Goal: Answer question/provide support: Share knowledge or assist other users

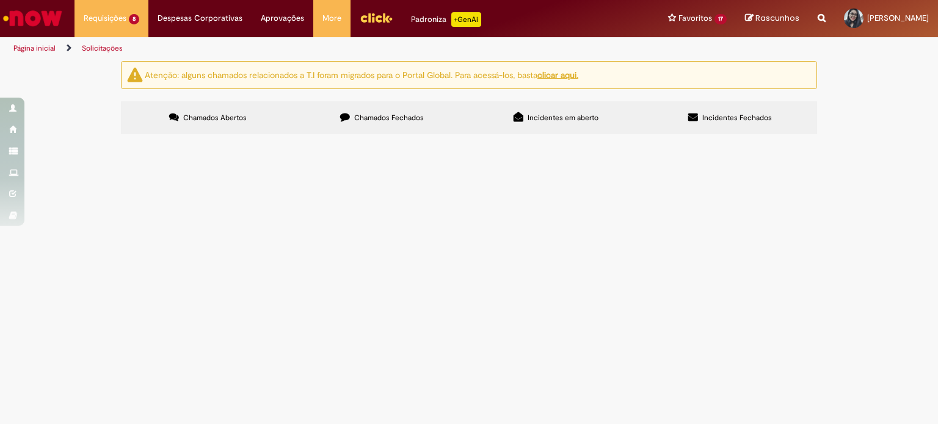
scroll to position [83, 0]
click at [0, 0] on span "Boa tarde por favor habilitar os materiais para produced / production para BR35…" at bounding box center [0, 0] width 0 height 0
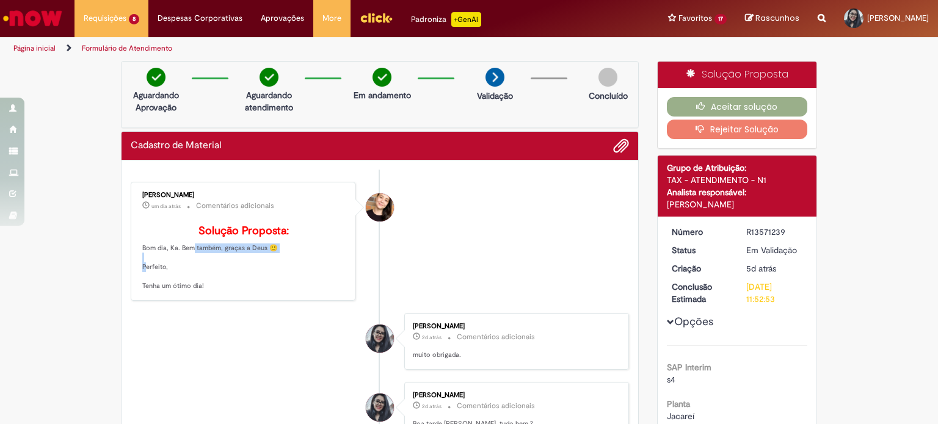
drag, startPoint x: 178, startPoint y: 263, endPoint x: 307, endPoint y: 272, distance: 129.2
click at [307, 272] on p "Solução Proposta: Bom dia, Ka. Bem também, graças a Deus 🙂 Perfeito, Tenha um ó…" at bounding box center [243, 258] width 203 height 66
click at [780, 108] on button "Aceitar solução" at bounding box center [737, 107] width 141 height 20
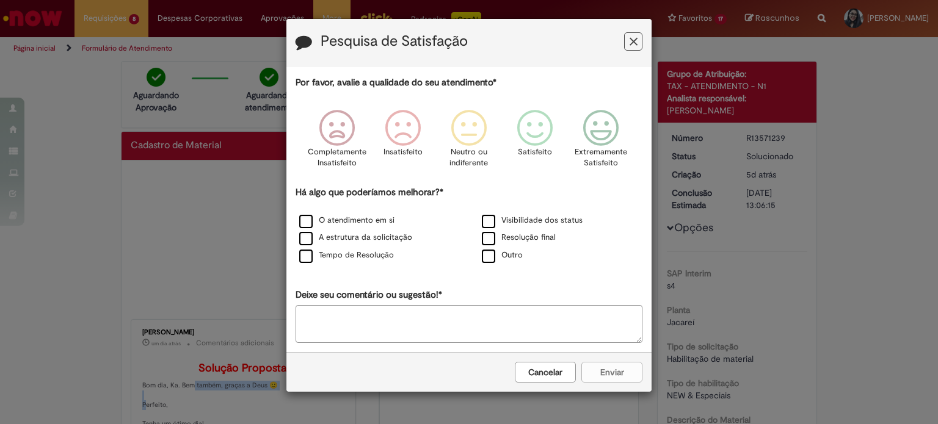
click at [630, 47] on icon "Feedback" at bounding box center [634, 41] width 8 height 13
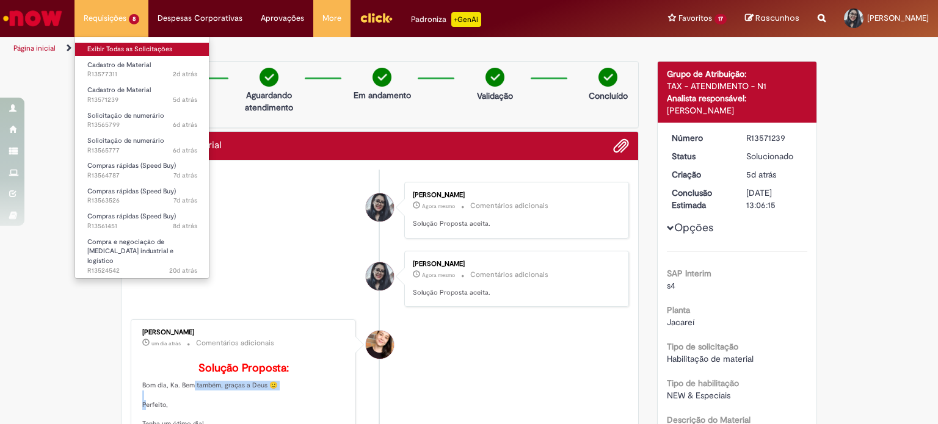
click at [172, 49] on link "Exibir Todas as Solicitações" at bounding box center [142, 49] width 134 height 13
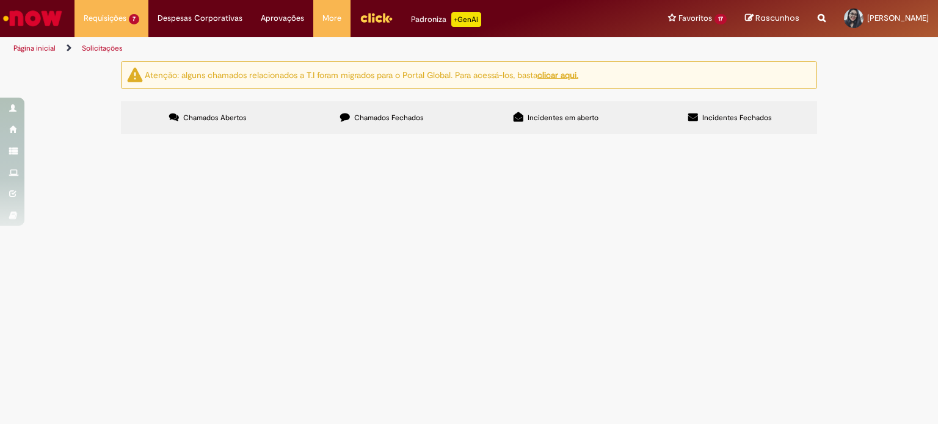
click at [0, 0] on span "N°07 - N.Fatura Locação C.M_RJ Ambev Empil. 19_07_2025 Á 20_08_25" at bounding box center [0, 0] width 0 height 0
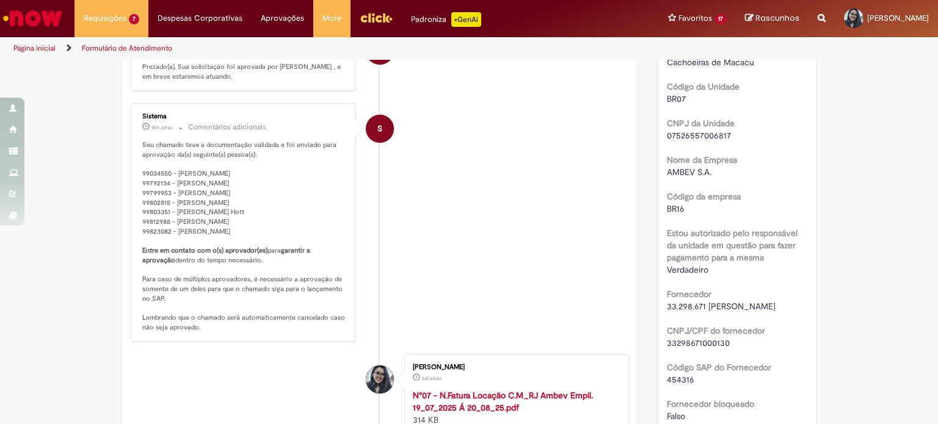
scroll to position [435, 0]
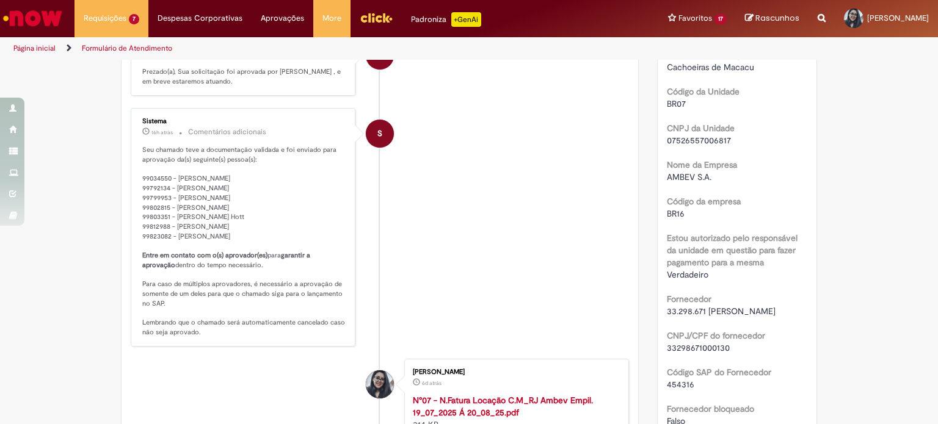
click at [714, 354] on span "33298671000130" at bounding box center [698, 348] width 63 height 11
copy span "33298671000130"
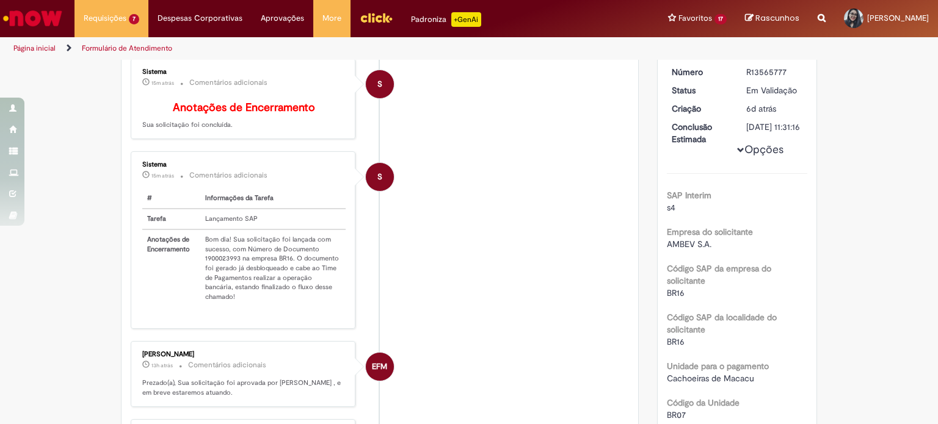
scroll to position [0, 0]
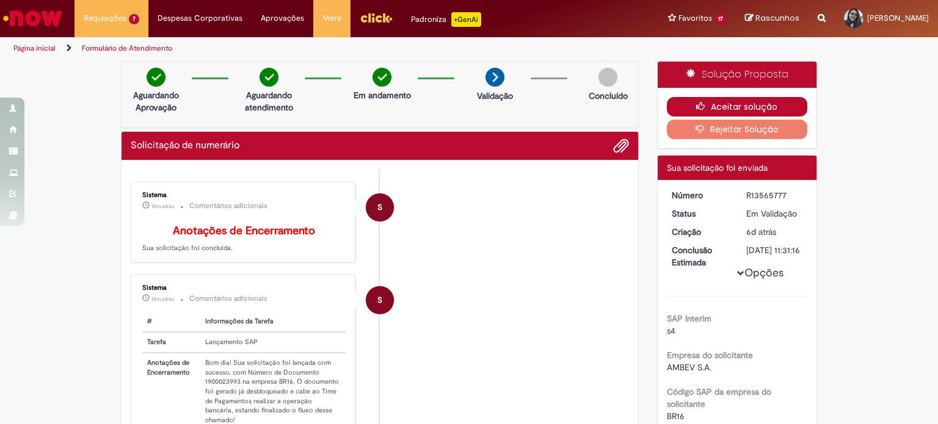
click at [765, 104] on button "Aceitar solução" at bounding box center [737, 107] width 141 height 20
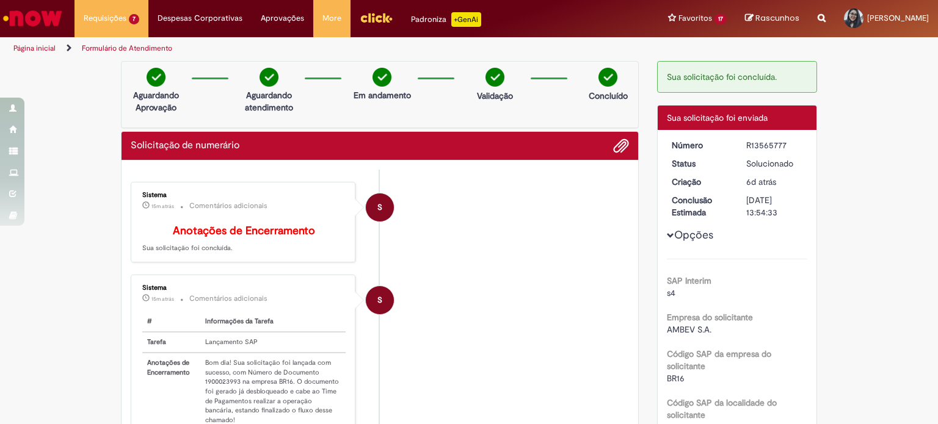
click at [162, 51] on link "Formulário de Atendimento" at bounding box center [127, 48] width 90 height 10
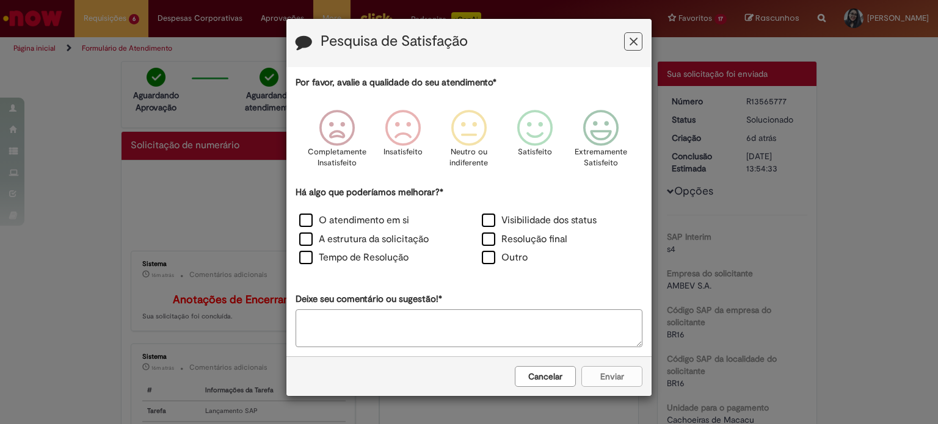
click at [550, 372] on button "Cancelar" at bounding box center [545, 376] width 61 height 21
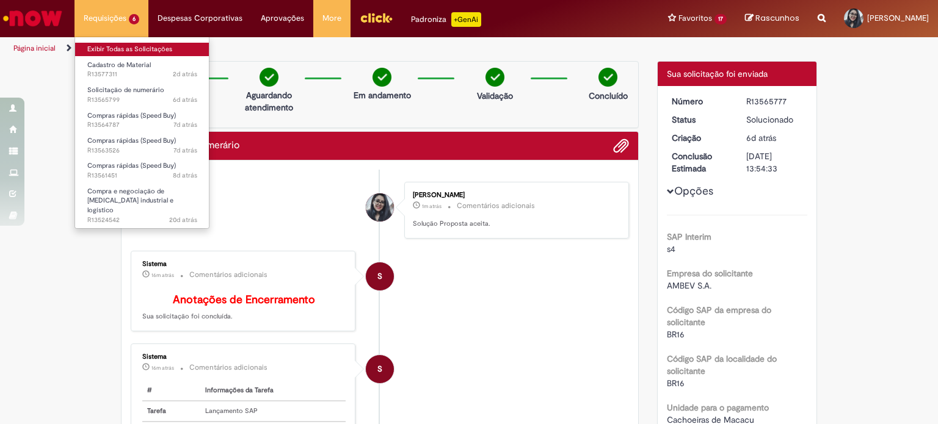
click at [156, 48] on link "Exibir Todas as Solicitações" at bounding box center [142, 49] width 134 height 13
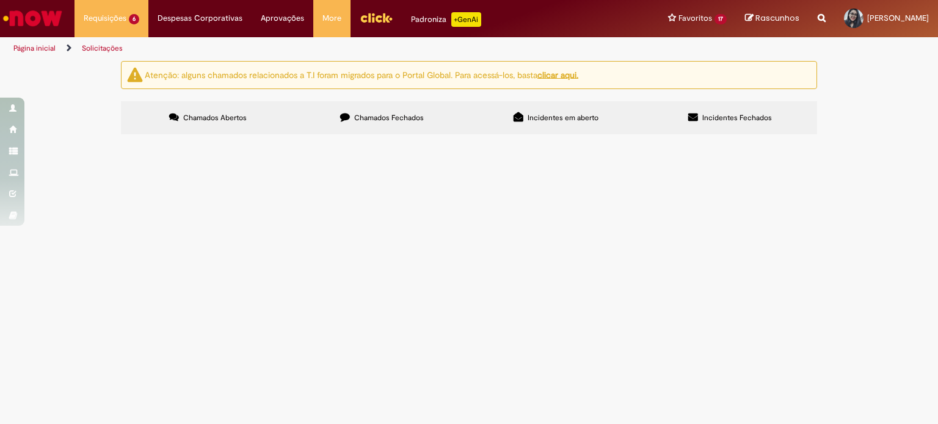
click at [0, 0] on span "N°18 Ambev_Zec_Nec N.Fatura Loc. 21_07_25 a 21_08_25 N°19 Ambev_Zec_Nec N.Fatur…" at bounding box center [0, 0] width 0 height 0
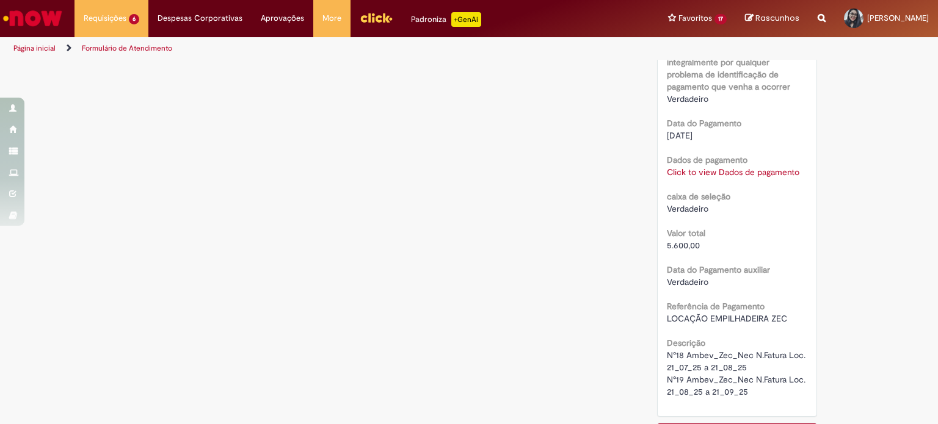
scroll to position [1099, 0]
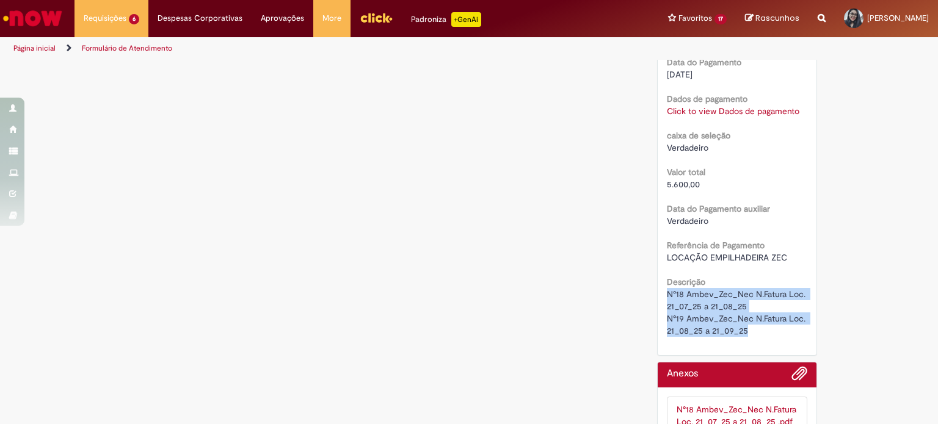
drag, startPoint x: 663, startPoint y: 292, endPoint x: 755, endPoint y: 330, distance: 99.1
click at [755, 330] on div "N°18 Ambev_Zec_Nec N.Fatura Loc. 21_07_25 a 21_08_25 N°19 Ambev_Zec_Nec N.Fatur…" at bounding box center [737, 312] width 141 height 49
copy span "N°18 Ambev_Zec_Nec N.Fatura Loc. 21_07_25 a 21_08_25 N°19 Ambev_Zec_Nec N.Fatur…"
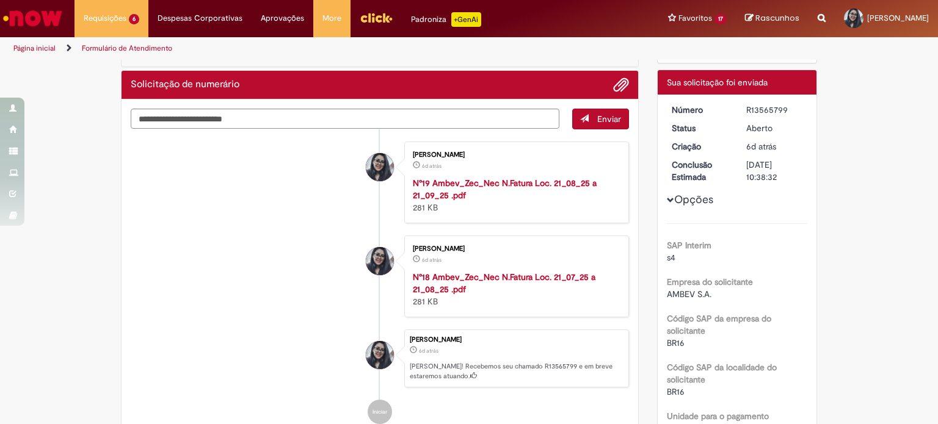
scroll to position [0, 0]
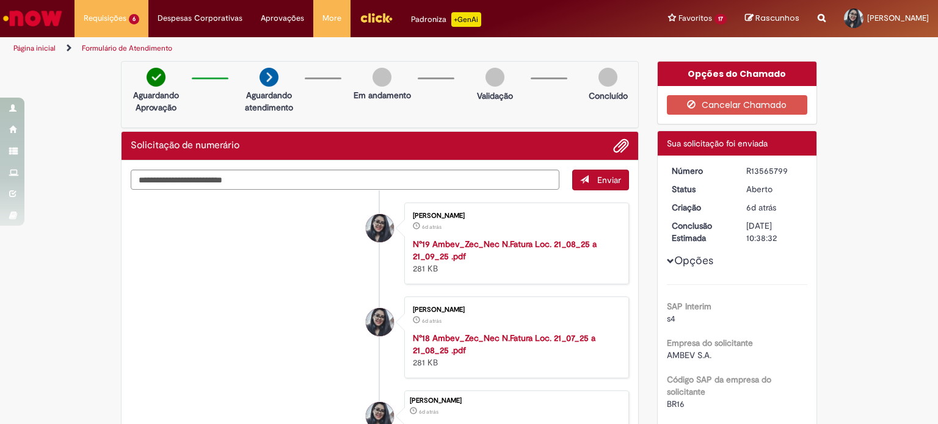
click at [780, 168] on div "R13565799" at bounding box center [774, 171] width 57 height 12
click at [763, 168] on div "R13565799" at bounding box center [774, 171] width 57 height 12
copy div "R13565799"
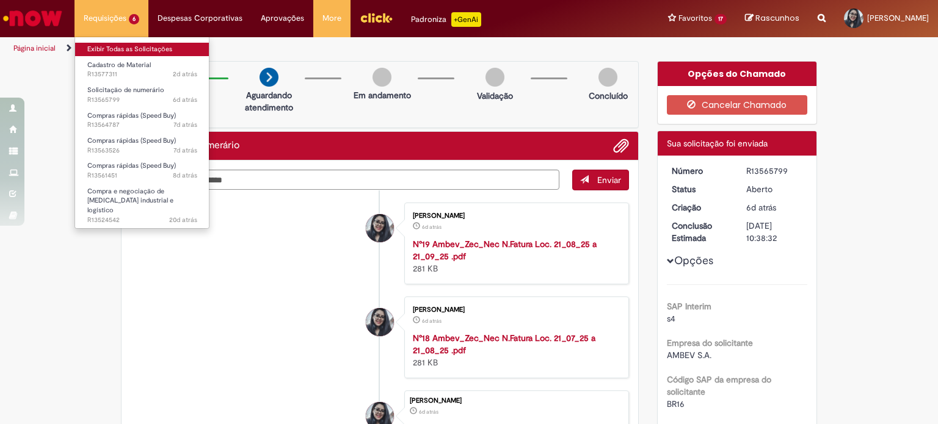
click at [177, 50] on link "Exibir Todas as Solicitações" at bounding box center [142, 49] width 134 height 13
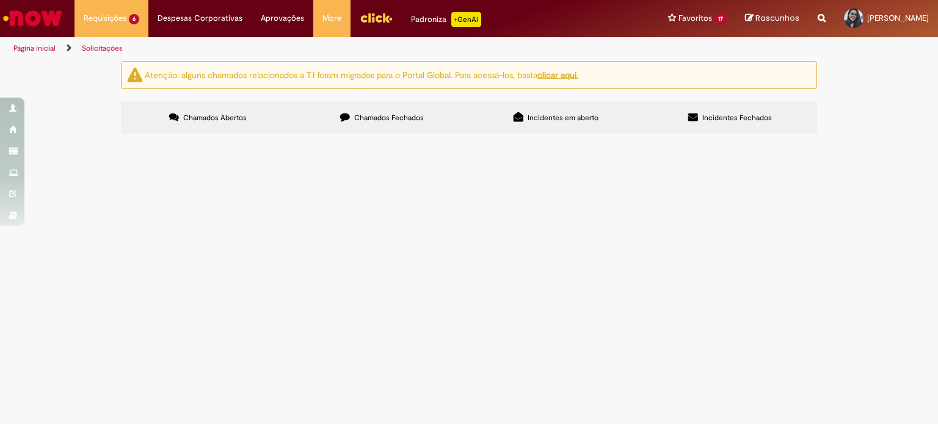
click at [0, 0] on span "1828 EQ-503-ROT-KRONES - KIT ROTULAGEM PARA CONVERSÃO DA LINHA SPATEN 600ML" at bounding box center [0, 0] width 0 height 0
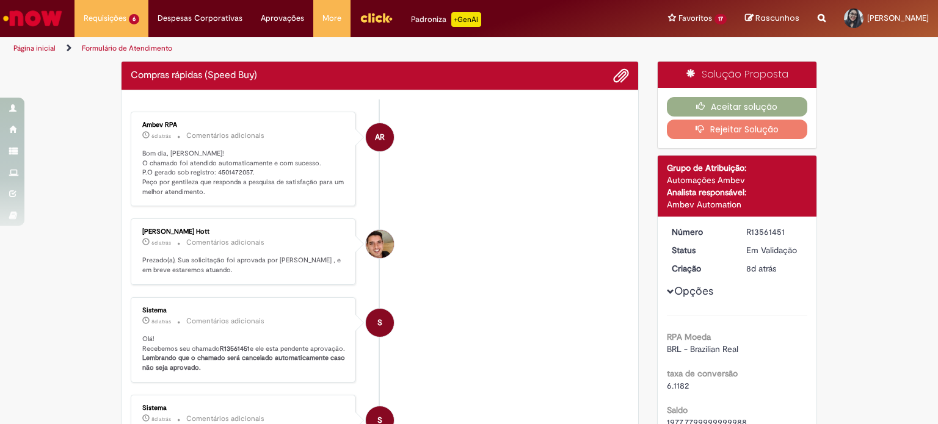
click at [223, 172] on p "Bom dia, Karoline! O chamado foi atendido automaticamente e com sucesso. P.O ge…" at bounding box center [243, 173] width 203 height 48
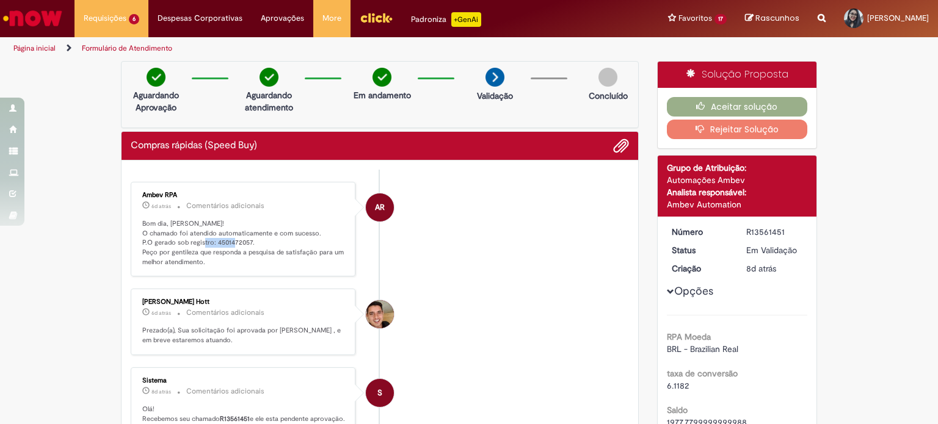
copy p "4501472057"
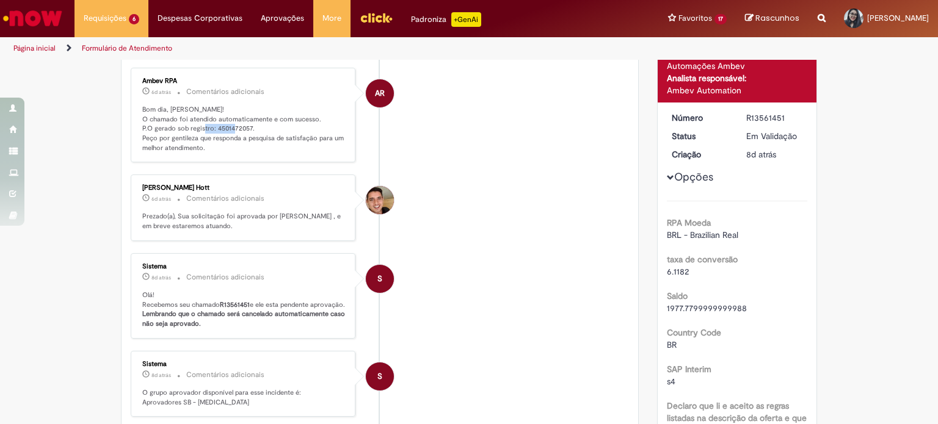
scroll to position [122, 0]
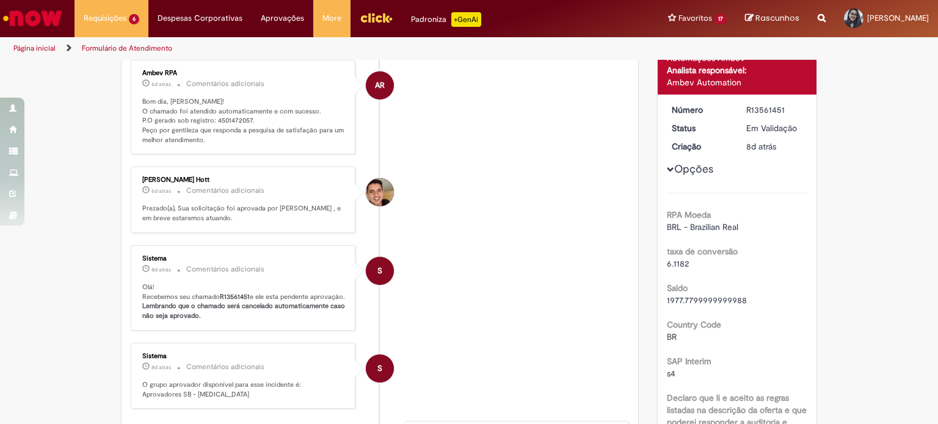
click at [777, 107] on div "R13561451" at bounding box center [774, 110] width 57 height 12
click at [764, 104] on div "R13561451" at bounding box center [774, 110] width 57 height 12
click at [765, 104] on div "R13561451" at bounding box center [774, 110] width 57 height 12
copy div "R13561451"
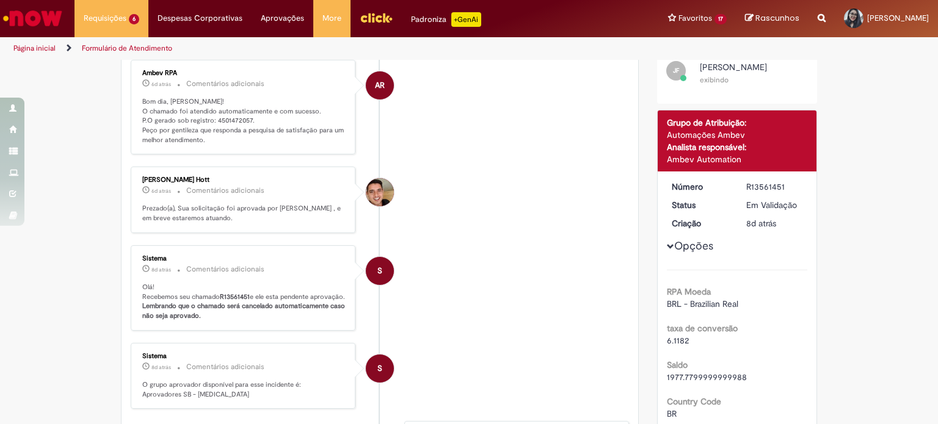
scroll to position [0, 0]
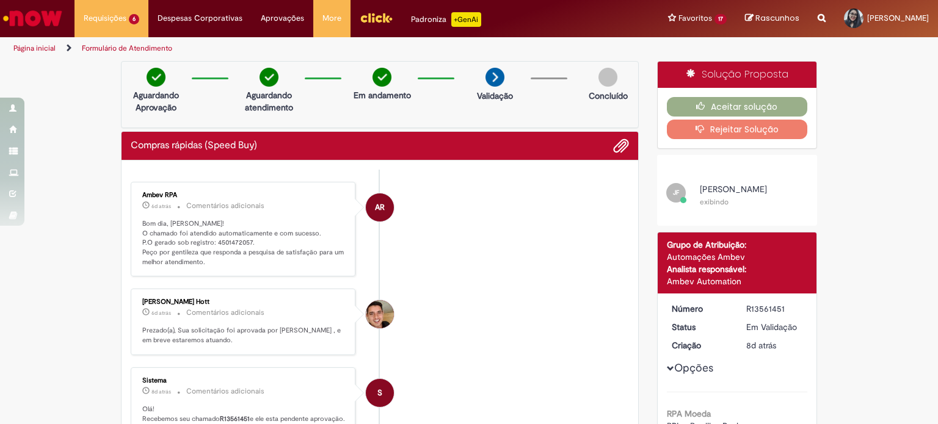
click at [547, 223] on li "AR Ambev RPA 6d atrás 6 dias atrás Comentários adicionais Bom dia, Karoline! O …" at bounding box center [380, 229] width 498 height 95
click at [764, 315] on div "R13561451" at bounding box center [774, 309] width 57 height 12
click at [765, 315] on div "R13561451" at bounding box center [774, 309] width 57 height 12
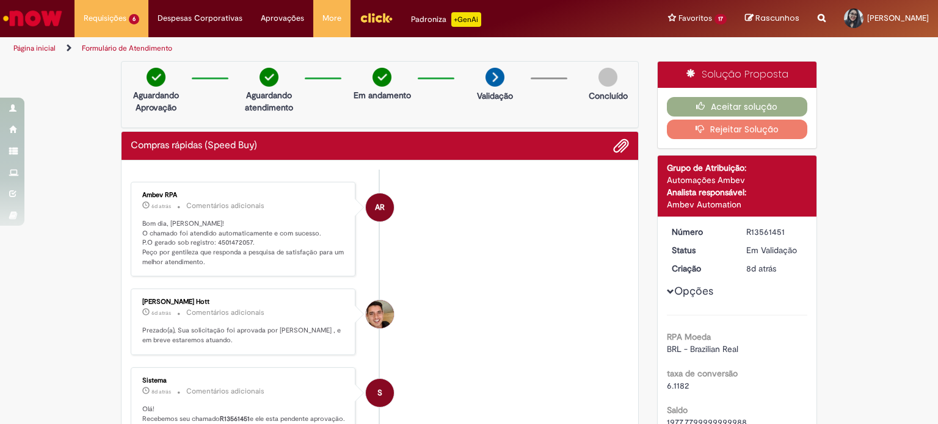
click at [749, 236] on div "R13561451" at bounding box center [774, 232] width 57 height 12
click at [750, 104] on button "Aceitar solução" at bounding box center [737, 107] width 141 height 20
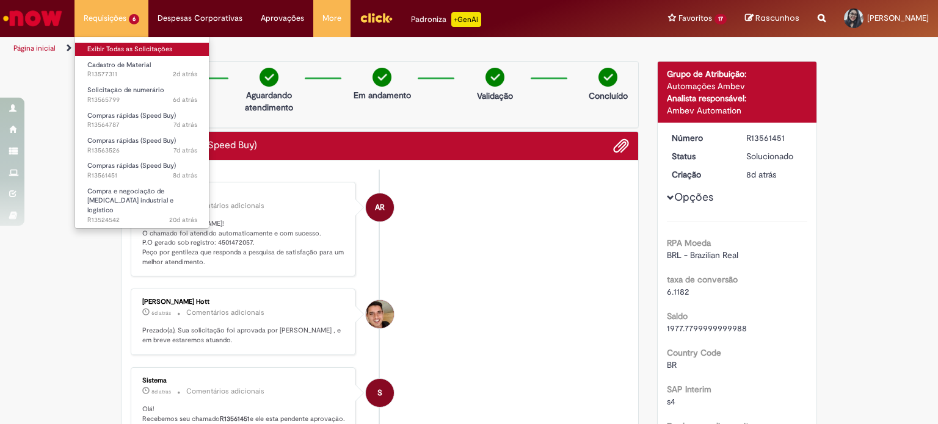
click at [183, 51] on link "Exibir Todas as Solicitações" at bounding box center [142, 49] width 134 height 13
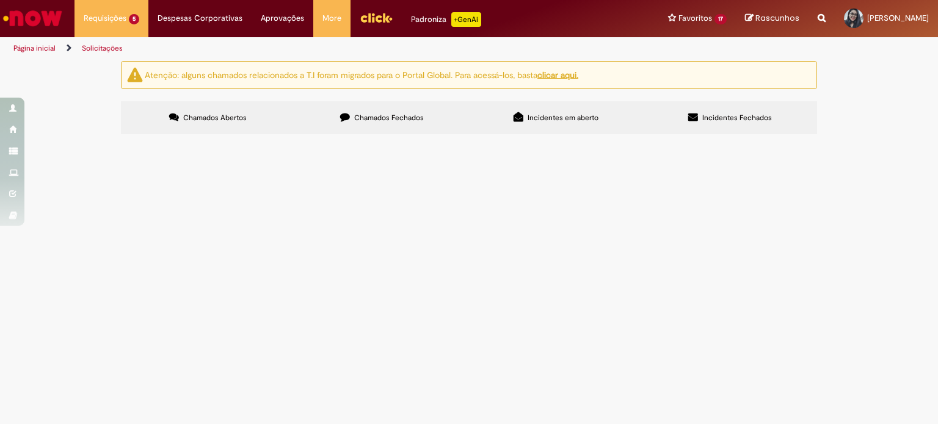
click at [0, 0] on span "1828 EQ-503-ROT-KRONES - KIT ROTULAGEM PARA CONVERSÃO DA LINHA SPATEN 600ML" at bounding box center [0, 0] width 0 height 0
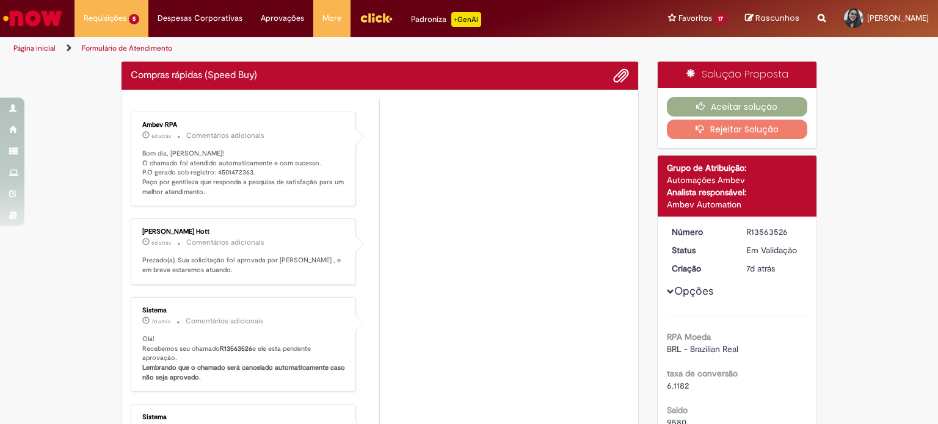
click at [780, 234] on div "R13563526" at bounding box center [774, 232] width 57 height 12
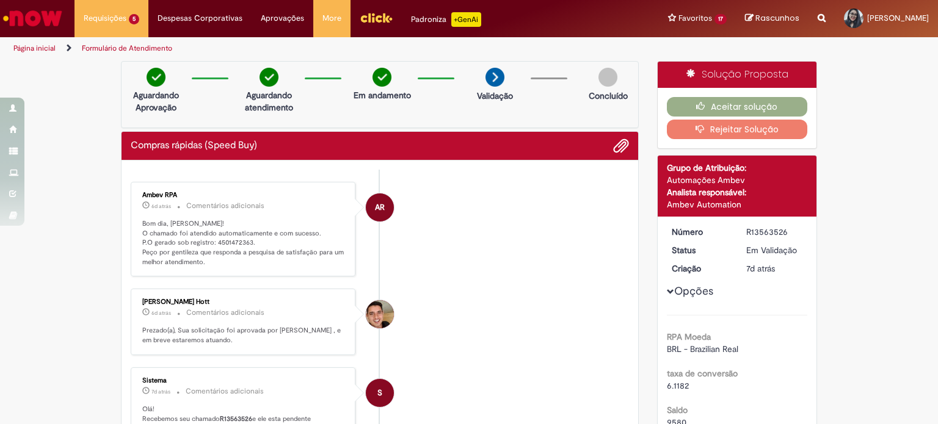
click at [765, 228] on div "R13563526" at bounding box center [774, 232] width 57 height 12
copy div "R13563526"
click at [741, 101] on button "Aceitar solução" at bounding box center [737, 107] width 141 height 20
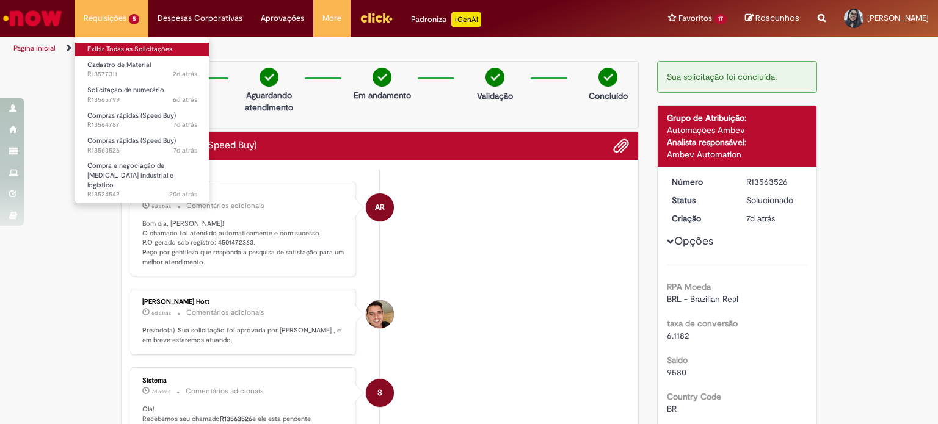
click at [162, 51] on link "Exibir Todas as Solicitações" at bounding box center [142, 49] width 134 height 13
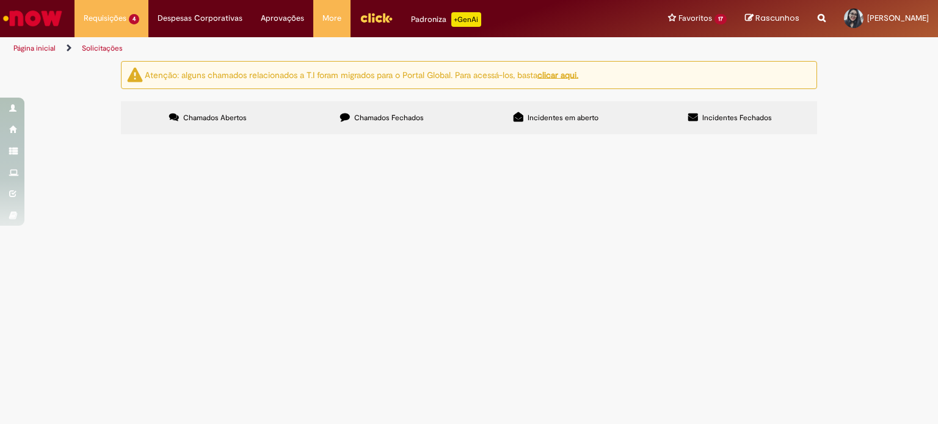
click at [0, 0] on span "1828 EQ-503-ROT-KRONES - KIT ROTULAGEM PARA CONVERSÃO DA LINHA SPATEN 600ML Ite…" at bounding box center [0, 0] width 0 height 0
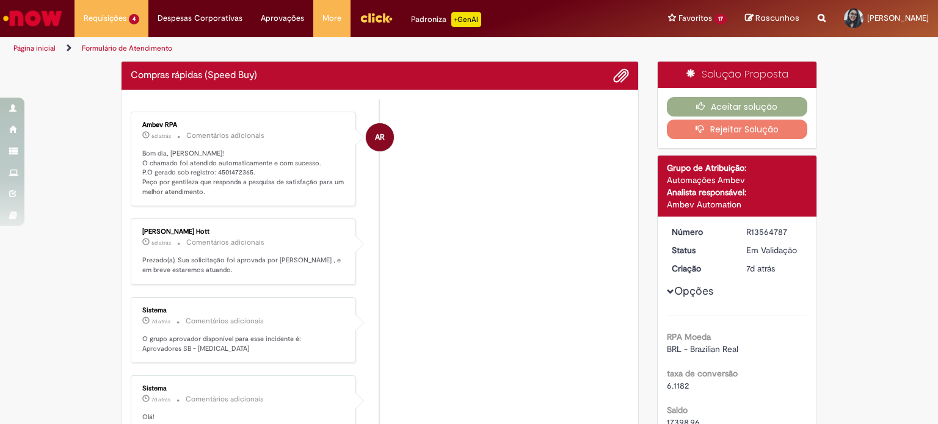
click at [431, 280] on li "Renan Gustavo De Castro Hott 6d atrás 6 dias atrás Comentários adicionais Preza…" at bounding box center [380, 252] width 498 height 67
click at [747, 229] on div "R13564787" at bounding box center [774, 232] width 57 height 12
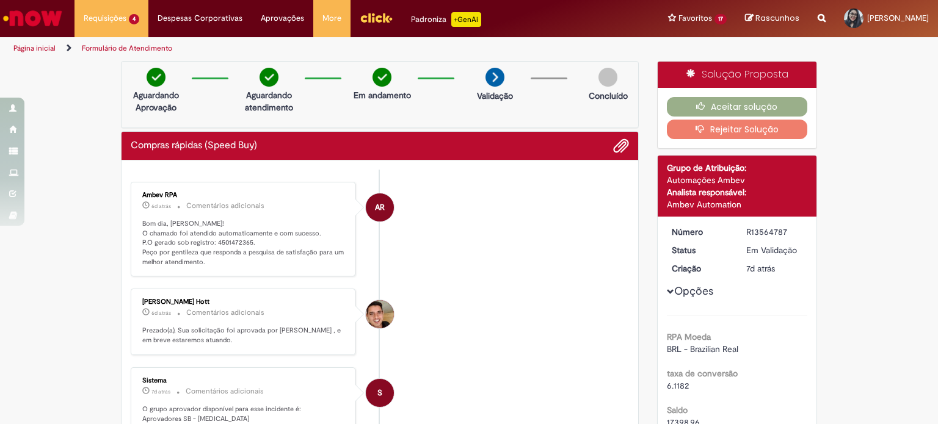
copy div "R13564787"
click at [755, 109] on button "Aceitar solução" at bounding box center [737, 107] width 141 height 20
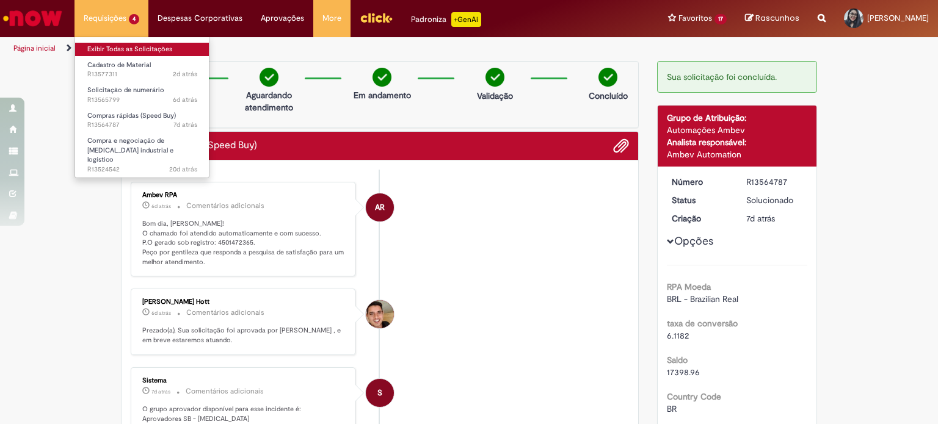
click at [159, 51] on link "Exibir Todas as Solicitações" at bounding box center [142, 49] width 134 height 13
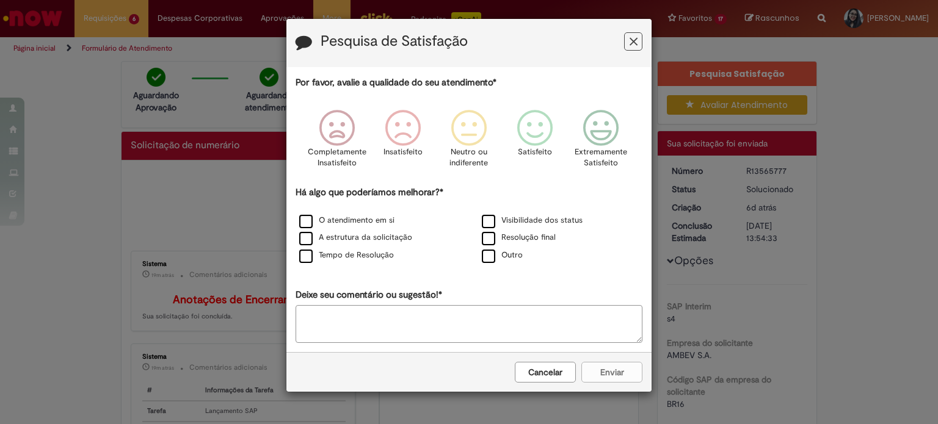
click at [554, 371] on button "Cancelar" at bounding box center [545, 372] width 61 height 21
